Goal: Task Accomplishment & Management: Manage account settings

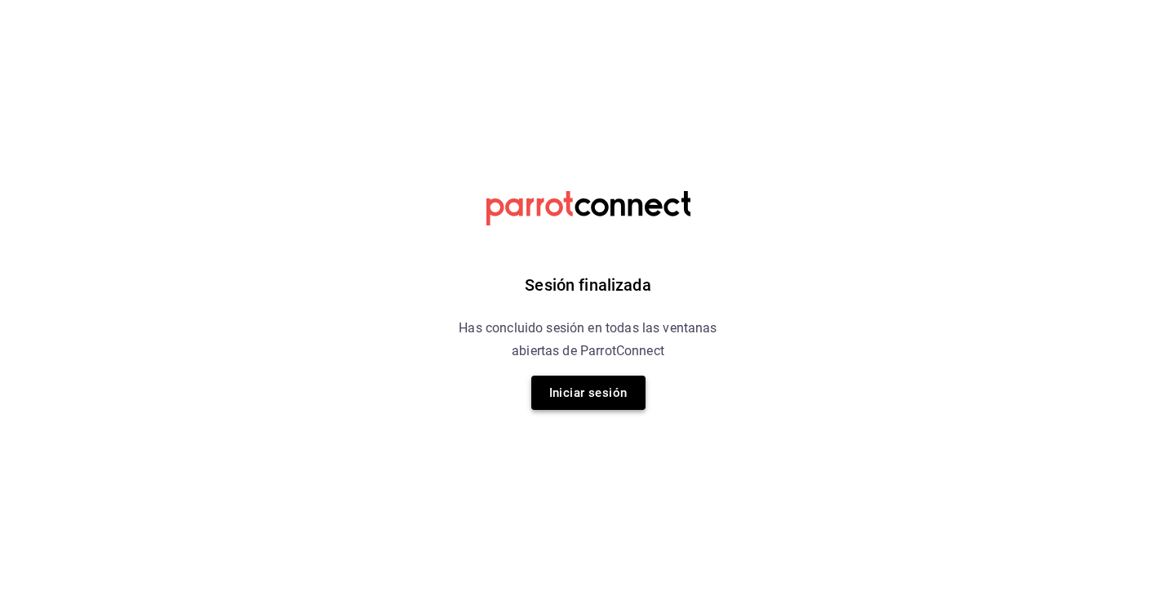
click at [597, 386] on button "Iniciar sesión" at bounding box center [588, 392] width 114 height 34
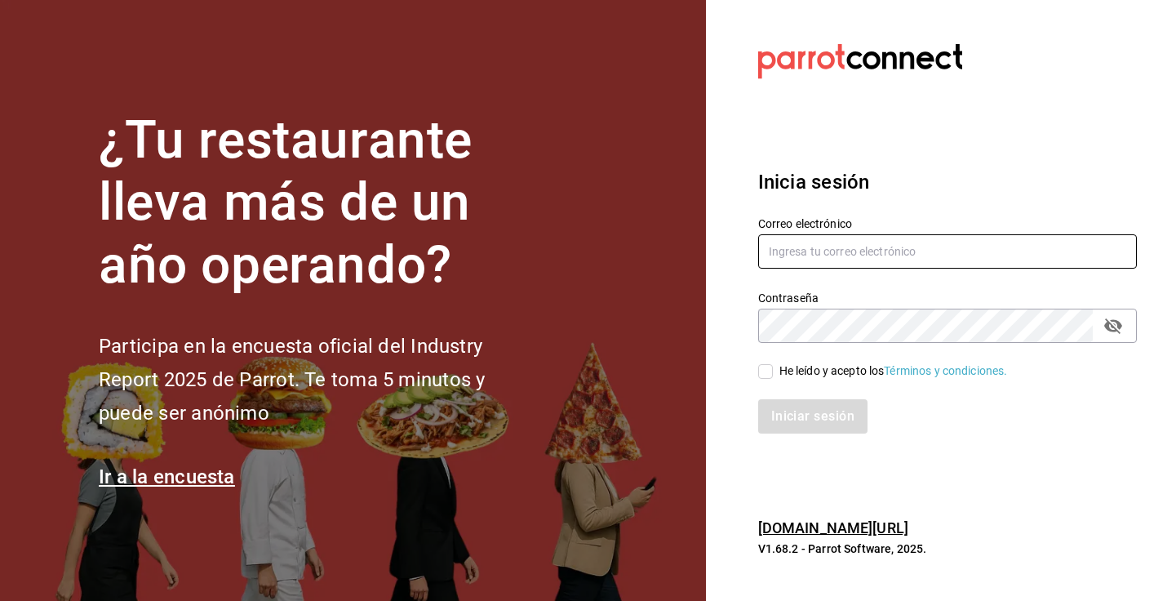
type input "[EMAIL_ADDRESS][DOMAIN_NAME]"
click at [766, 362] on label "He leído y acepto los Términos y condiciones." at bounding box center [883, 370] width 250 height 17
click at [766, 364] on input "He leído y acepto los Términos y condiciones." at bounding box center [765, 371] width 15 height 15
checkbox input "true"
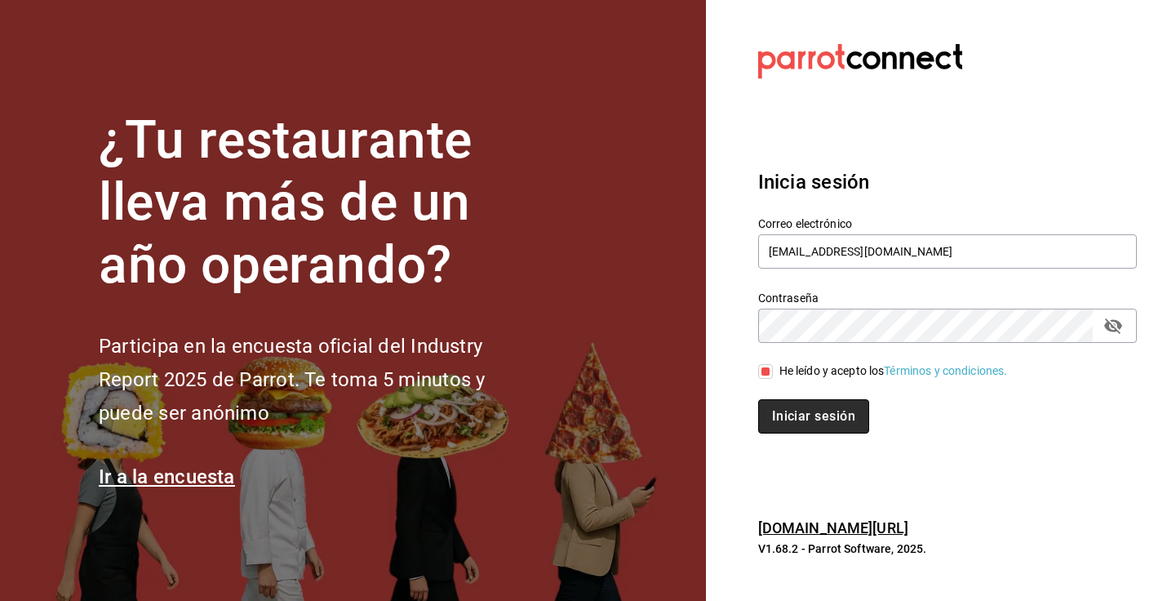
click at [811, 408] on button "Iniciar sesión" at bounding box center [813, 416] width 111 height 34
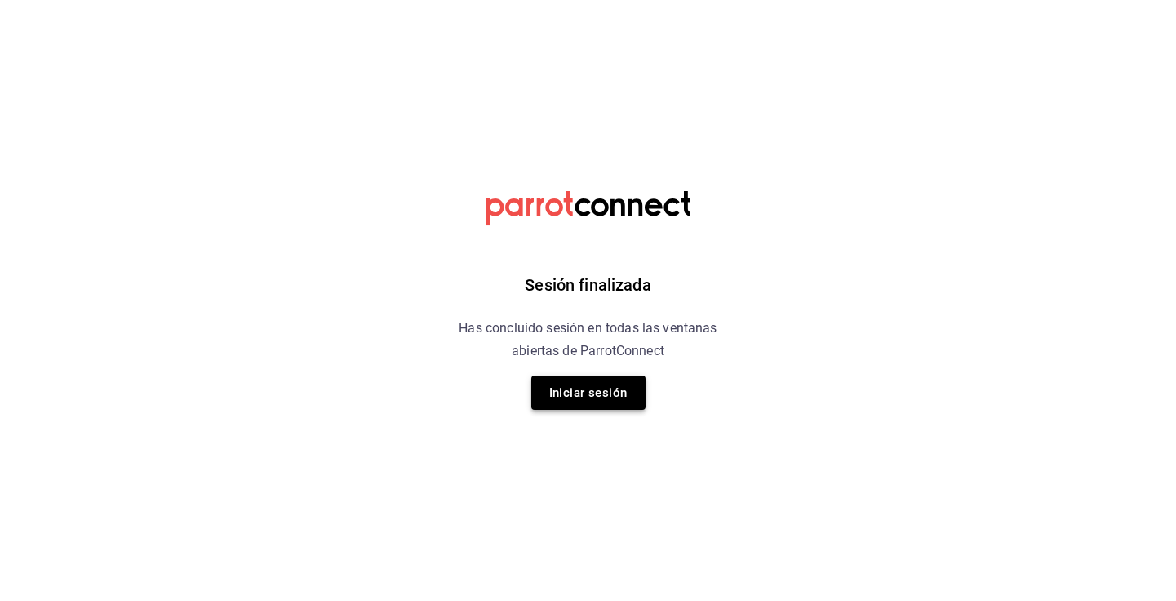
click at [603, 392] on button "Iniciar sesión" at bounding box center [588, 392] width 114 height 34
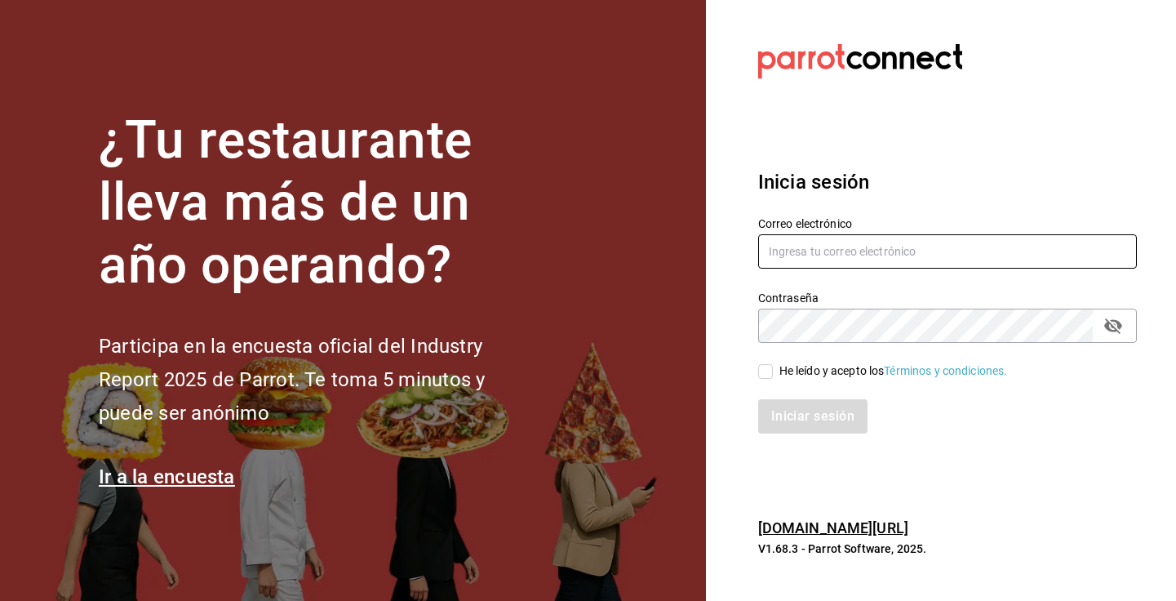
type input "[EMAIL_ADDRESS][DOMAIN_NAME]"
click at [770, 368] on input "He leído y acepto los Términos y condiciones." at bounding box center [765, 371] width 15 height 15
checkbox input "true"
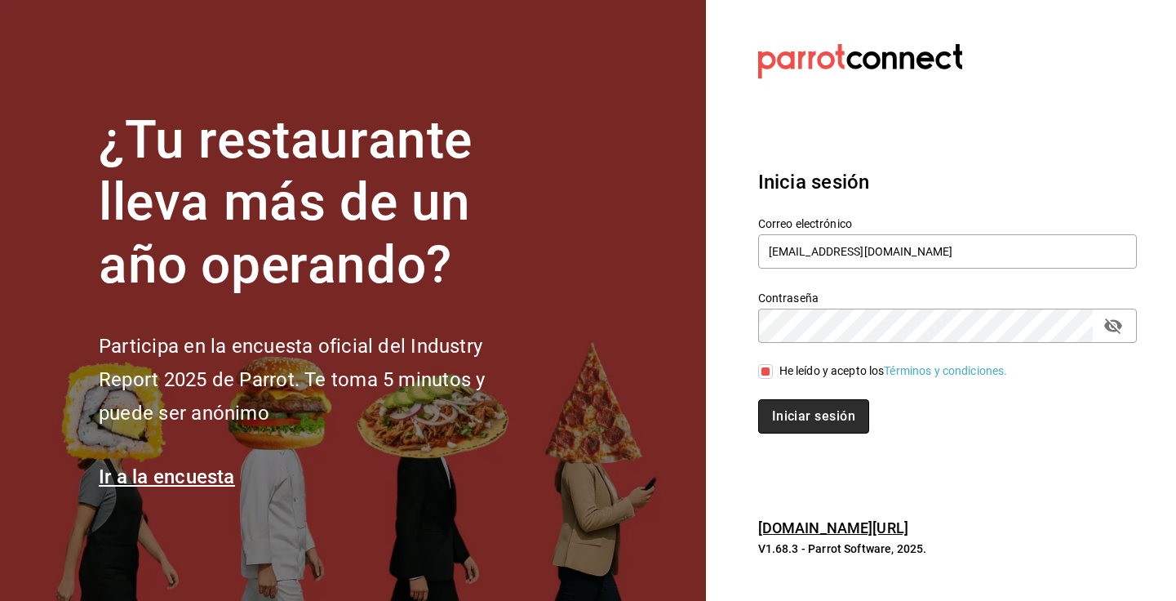
click at [828, 411] on button "Iniciar sesión" at bounding box center [813, 416] width 111 height 34
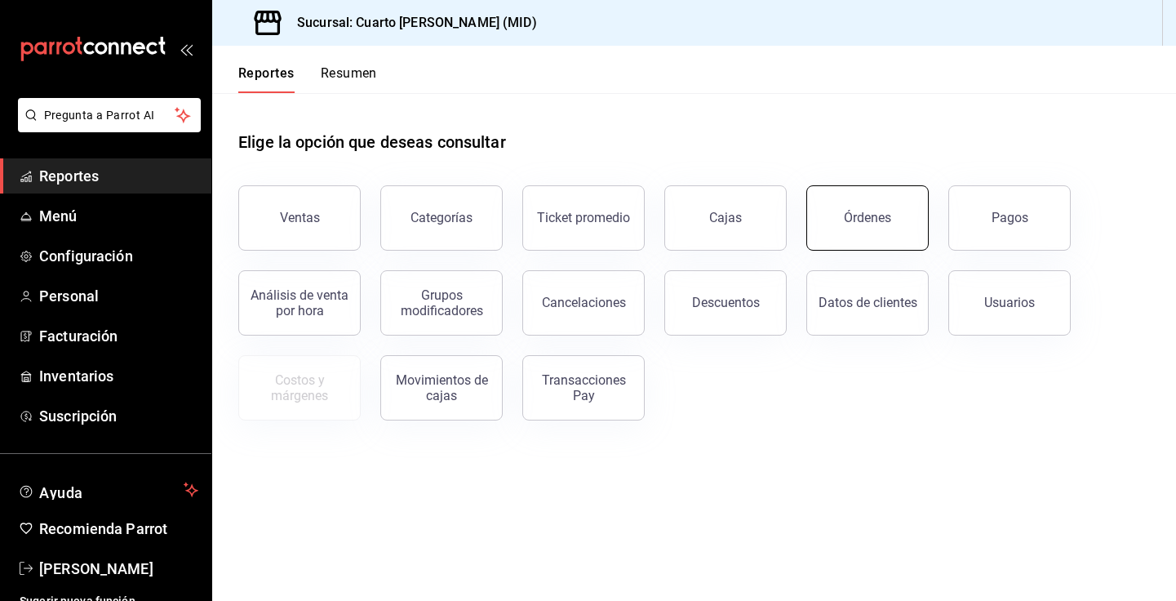
click at [899, 224] on button "Órdenes" at bounding box center [867, 217] width 122 height 65
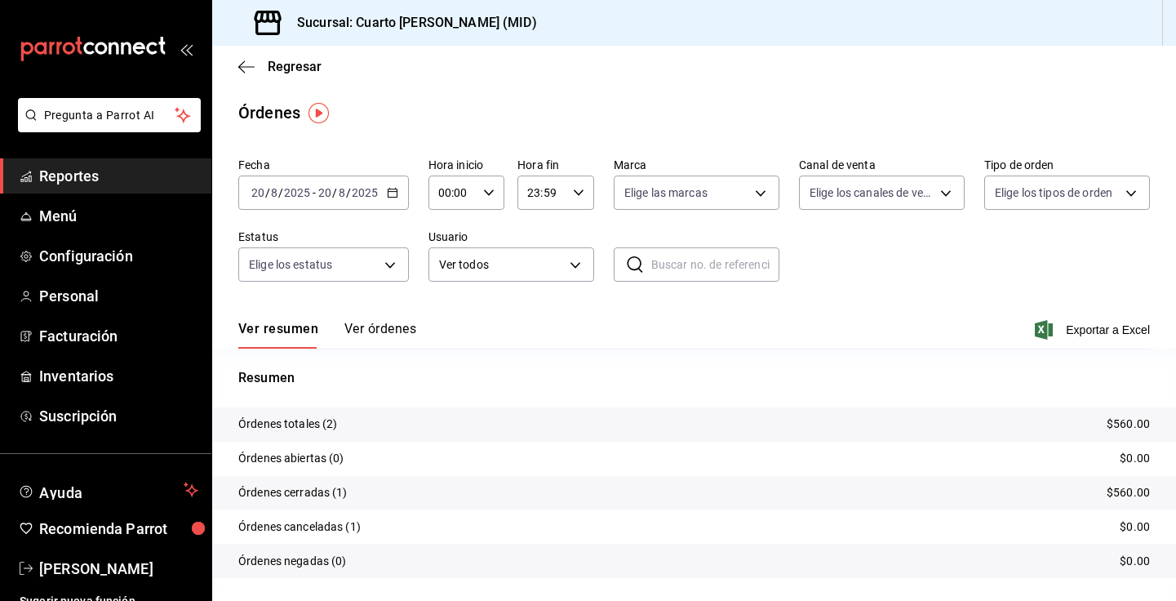
click at [392, 196] on icon "button" at bounding box center [392, 192] width 11 height 11
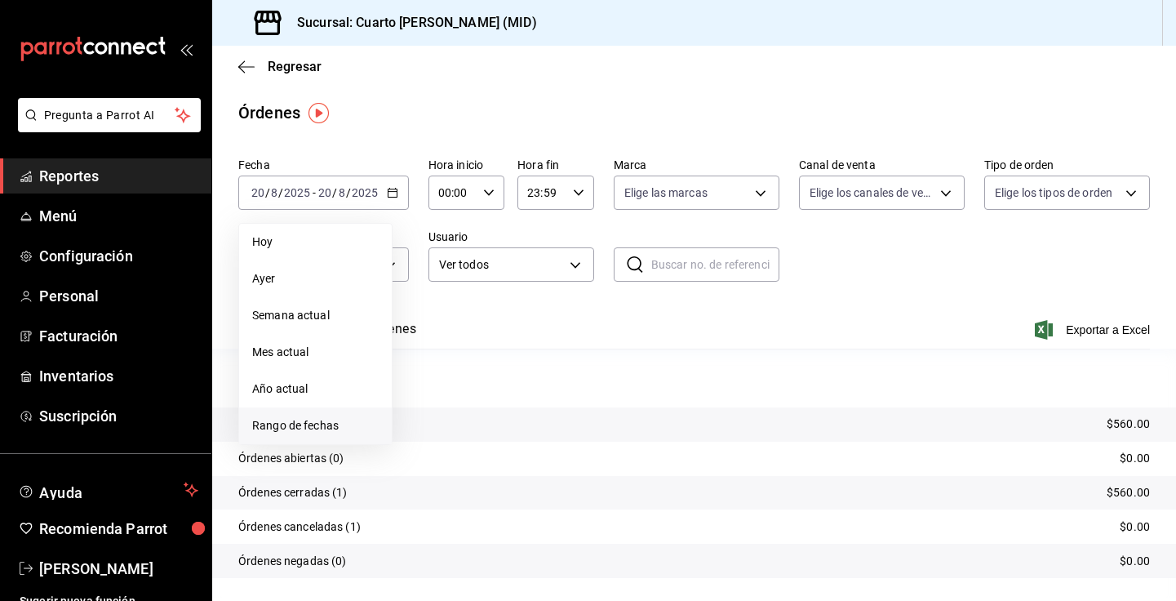
click at [317, 413] on li "Rango de fechas" at bounding box center [315, 425] width 153 height 37
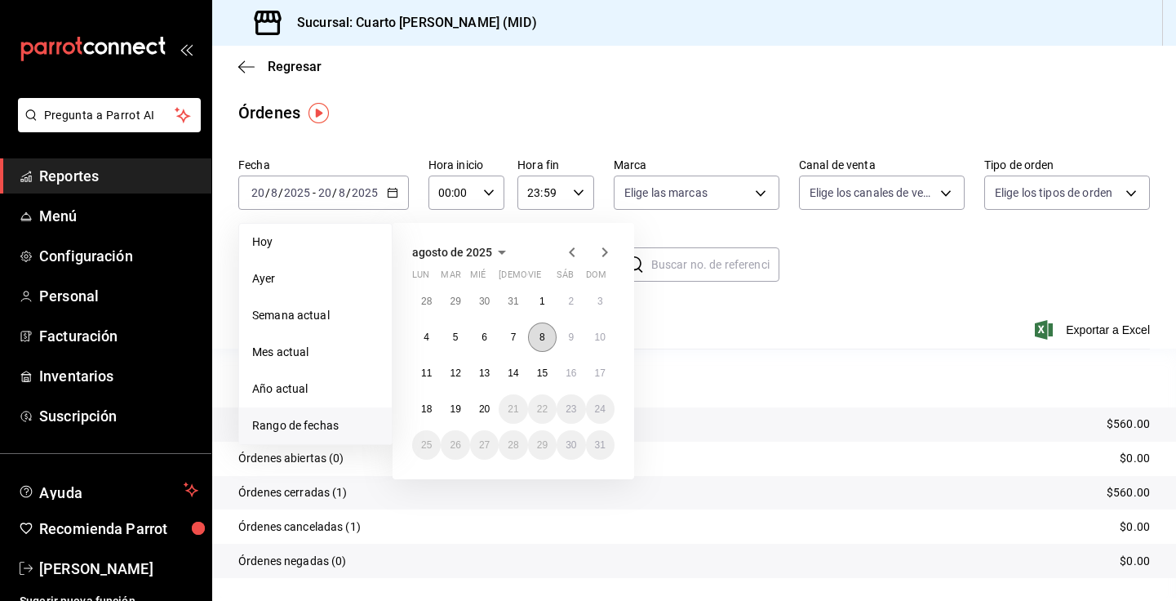
click at [548, 339] on button "8" at bounding box center [542, 336] width 29 height 29
click at [575, 340] on button "9" at bounding box center [571, 336] width 29 height 29
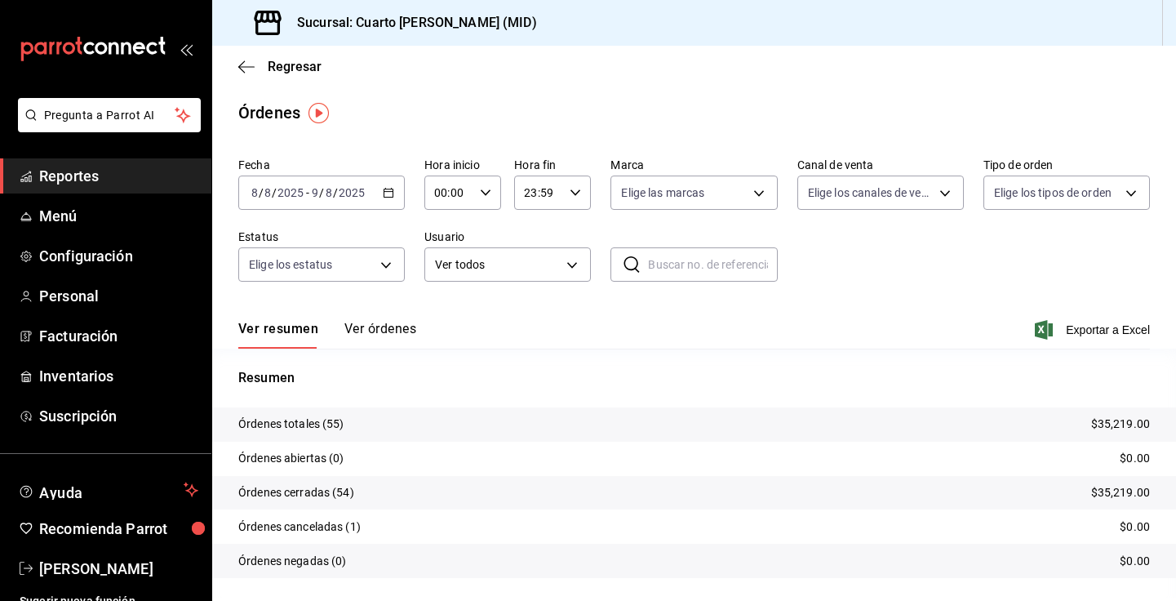
click at [384, 321] on button "Ver órdenes" at bounding box center [380, 335] width 72 height 28
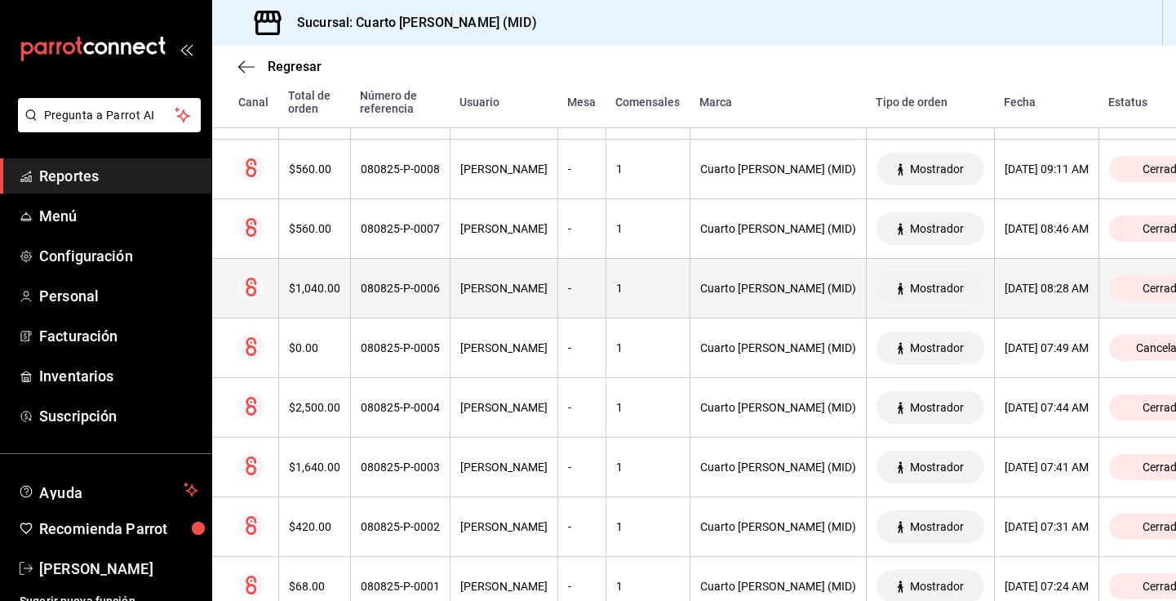
scroll to position [3095, 0]
